Goal: Task Accomplishment & Management: Use online tool/utility

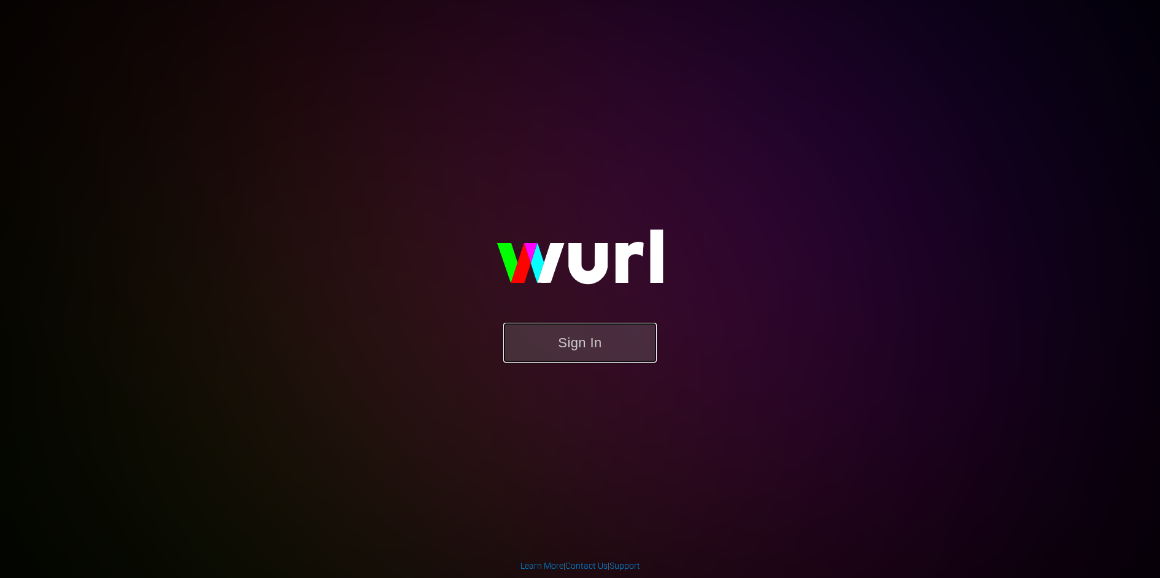
click at [582, 346] on button "Sign In" at bounding box center [579, 343] width 153 height 40
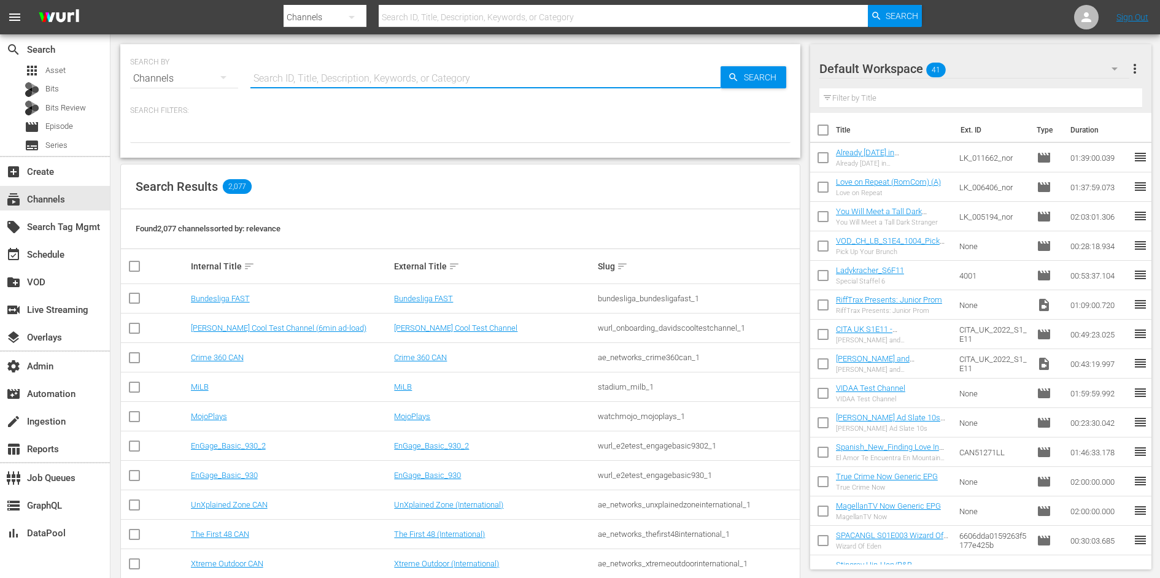
click at [306, 79] on input "text" at bounding box center [485, 78] width 470 height 29
type input "romcom"
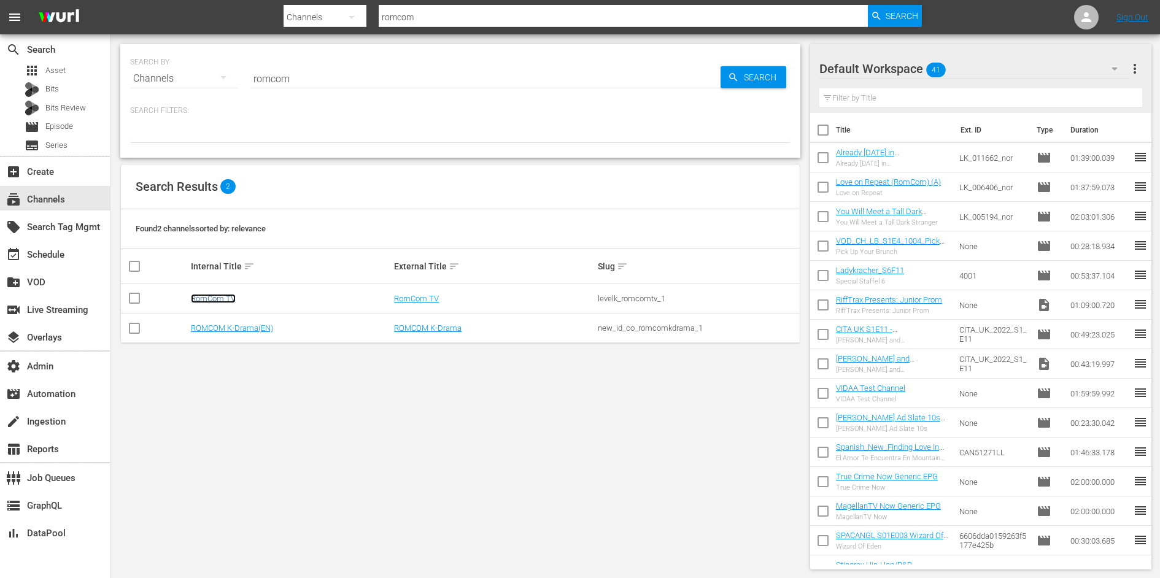
click at [214, 299] on link "RomCom TV" at bounding box center [213, 298] width 45 height 9
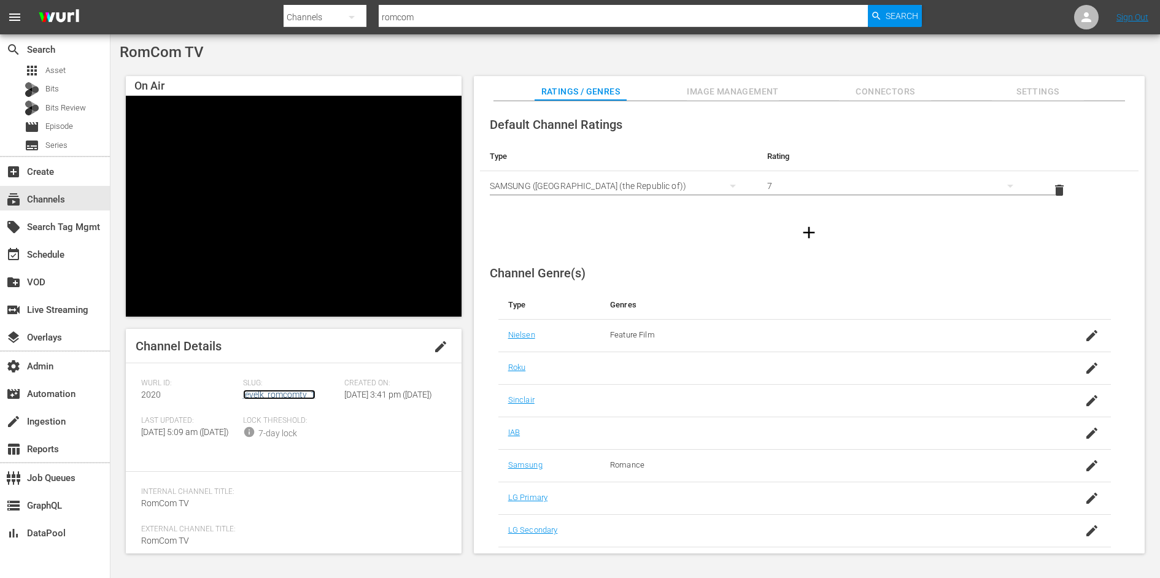
click at [280, 392] on link "levelk_romcomtv_1" at bounding box center [279, 395] width 72 height 10
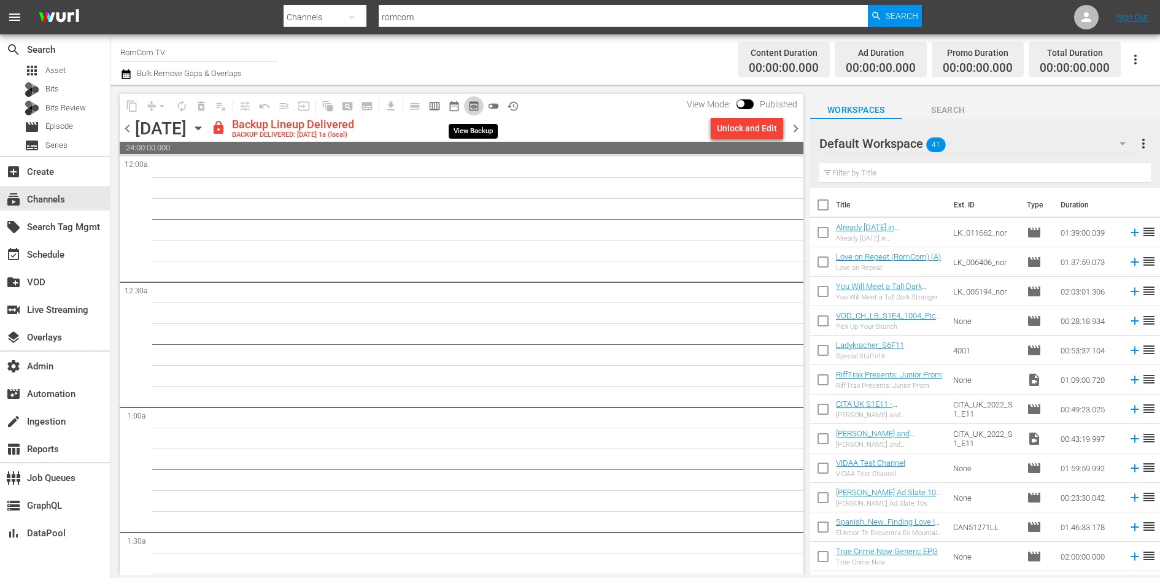
click at [475, 109] on span "preview_outlined" at bounding box center [474, 106] width 12 height 12
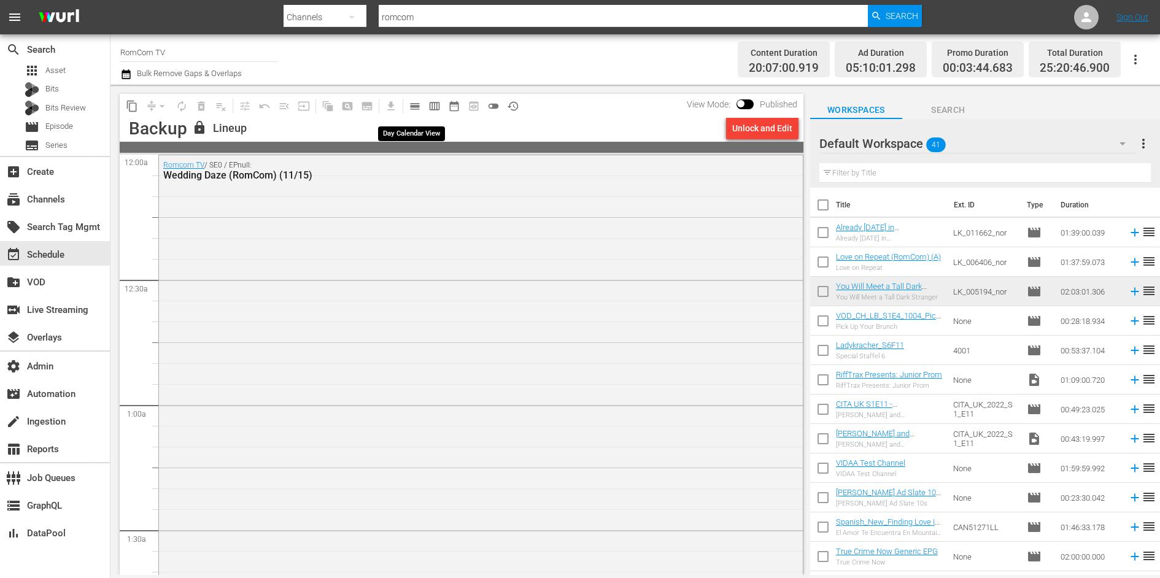
click at [412, 107] on span "calendar_view_day_outlined" at bounding box center [415, 106] width 12 height 12
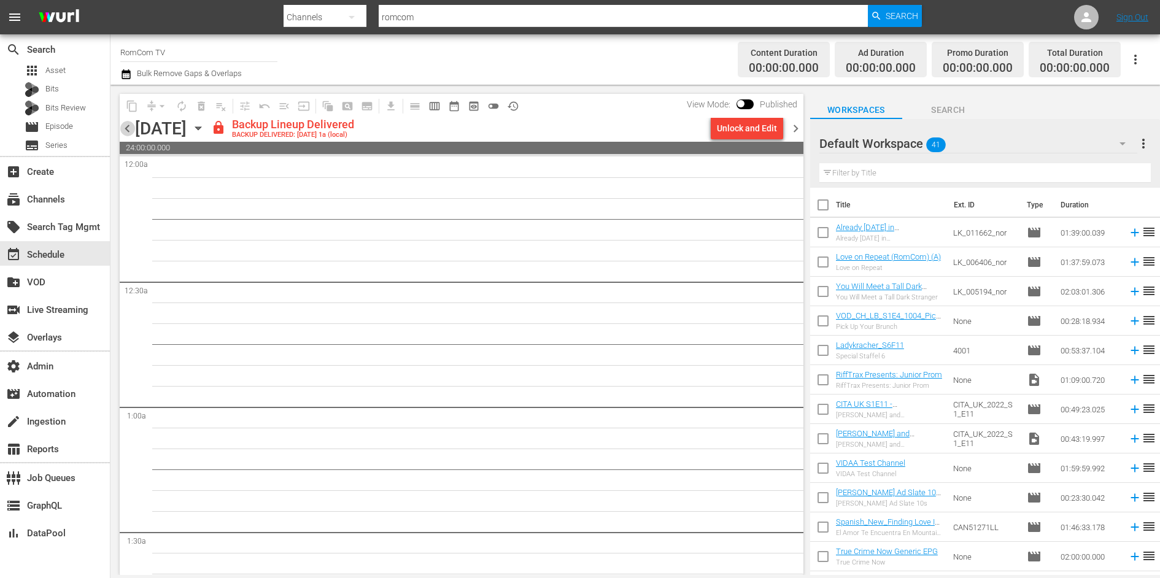
click at [123, 125] on span "chevron_left" at bounding box center [127, 128] width 15 height 15
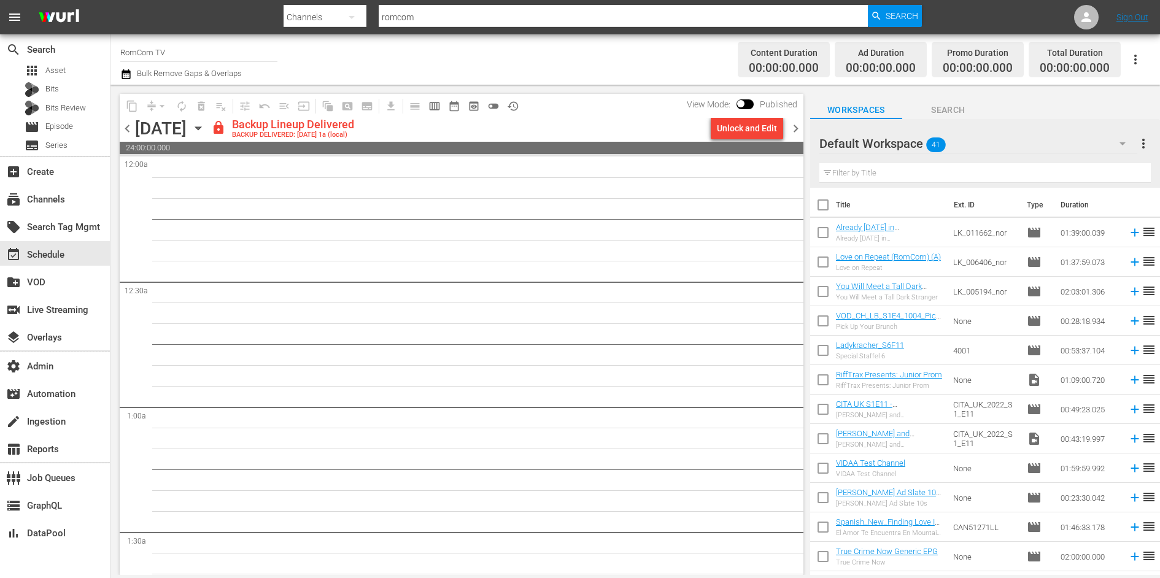
click at [123, 125] on span "chevron_left" at bounding box center [127, 128] width 15 height 15
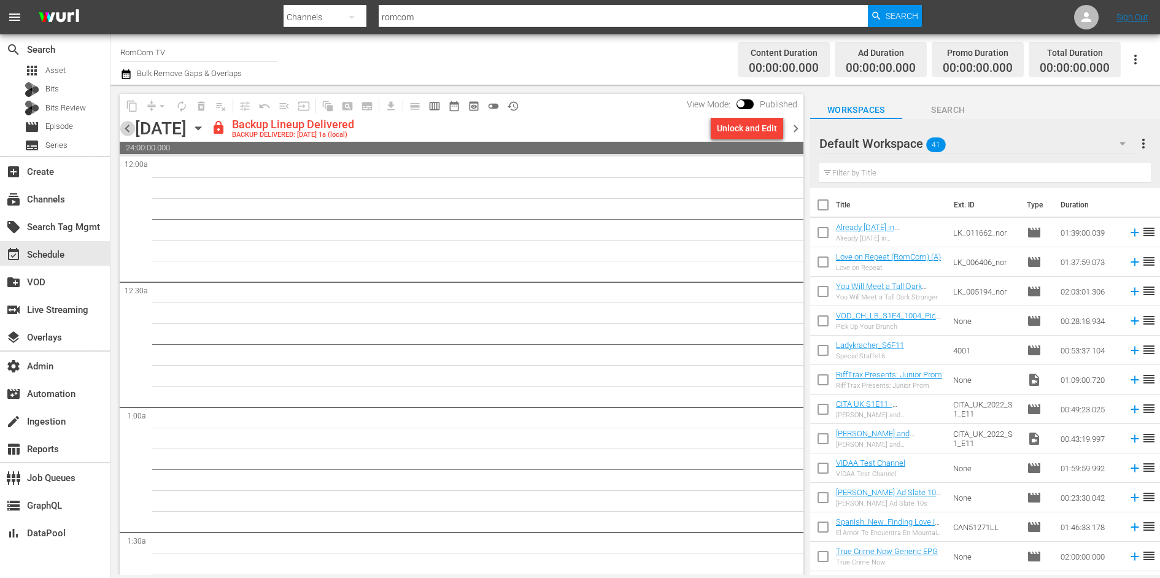
click at [123, 125] on span "chevron_left" at bounding box center [127, 128] width 15 height 15
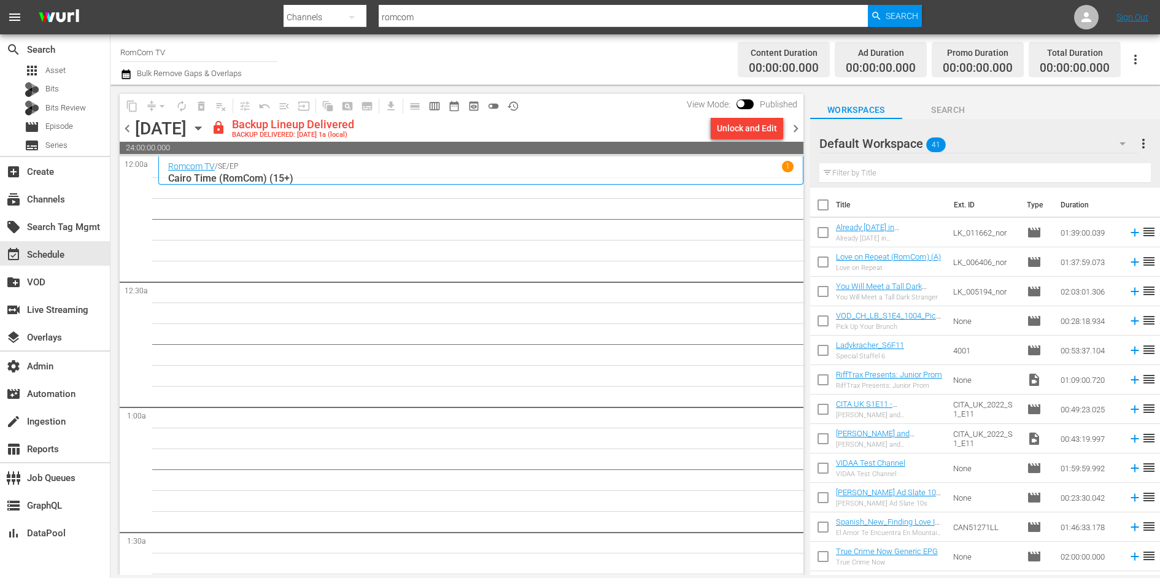
click at [128, 127] on span "chevron_left" at bounding box center [127, 128] width 15 height 15
